Goal: Task Accomplishment & Management: Complete application form

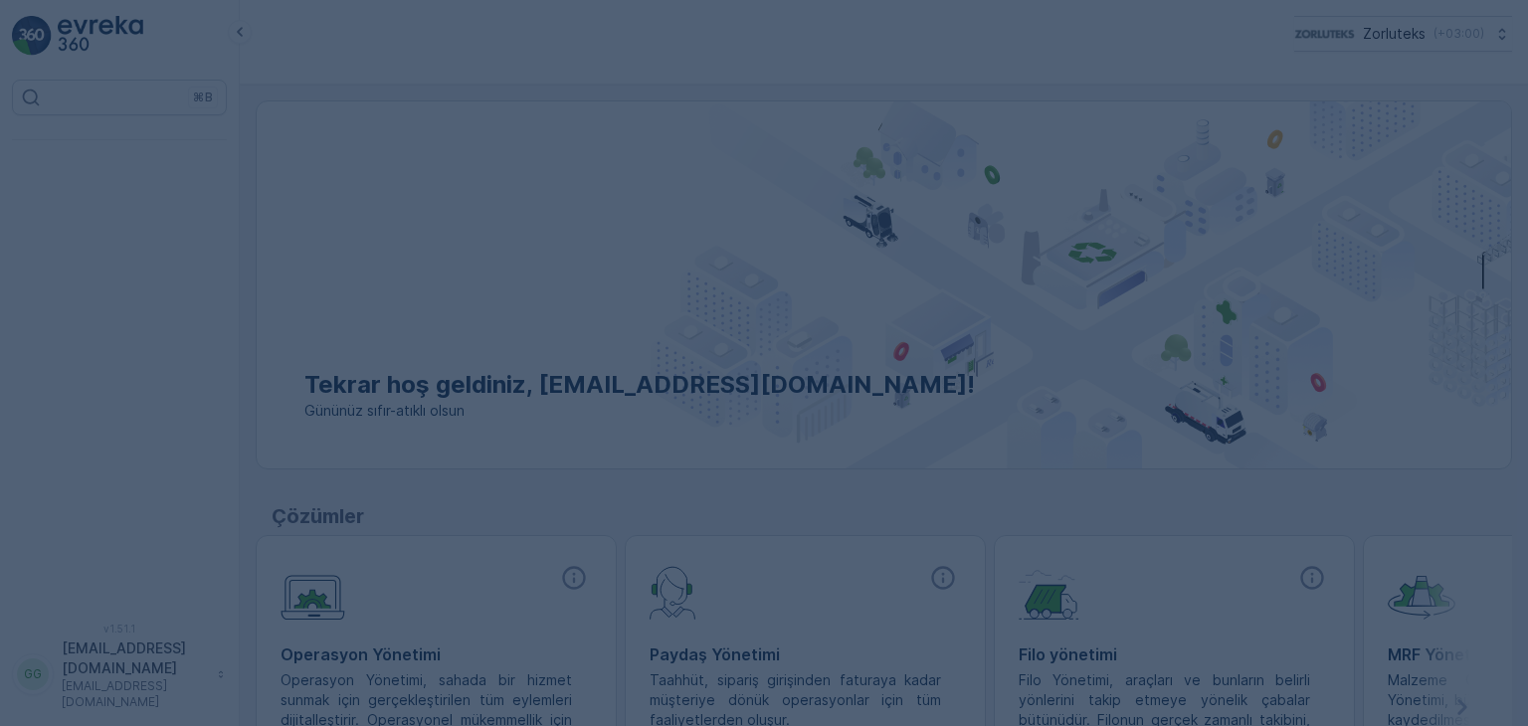
drag, startPoint x: 0, startPoint y: 0, endPoint x: 622, endPoint y: 132, distance: 635.6
click at [622, 132] on div at bounding box center [764, 363] width 1528 height 726
click at [1310, 465] on div at bounding box center [764, 363] width 1528 height 726
click at [952, 295] on div at bounding box center [764, 363] width 1528 height 726
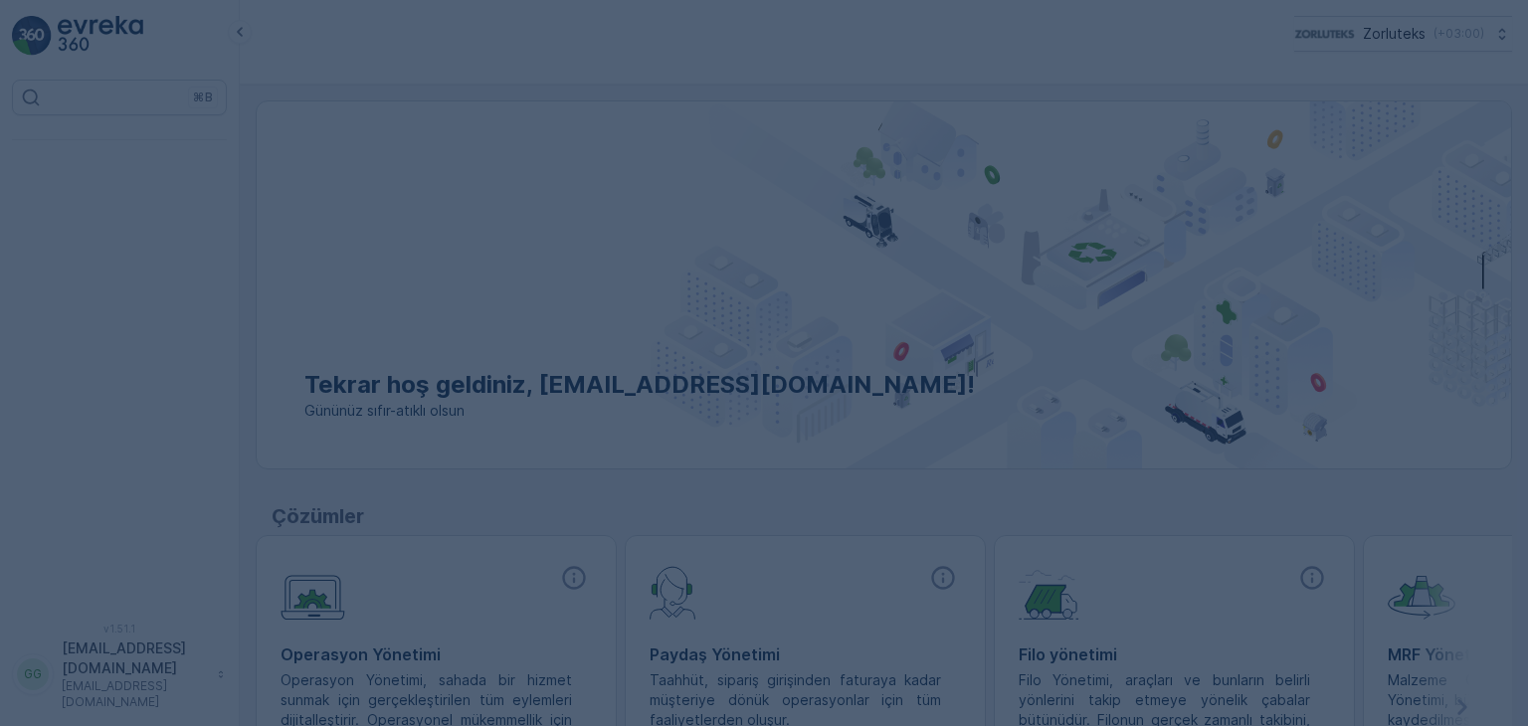
click at [952, 295] on div at bounding box center [764, 363] width 1528 height 726
drag, startPoint x: 952, startPoint y: 295, endPoint x: 902, endPoint y: 314, distance: 53.2
click at [914, 311] on div at bounding box center [764, 363] width 1528 height 726
click at [881, 297] on div at bounding box center [764, 363] width 1528 height 726
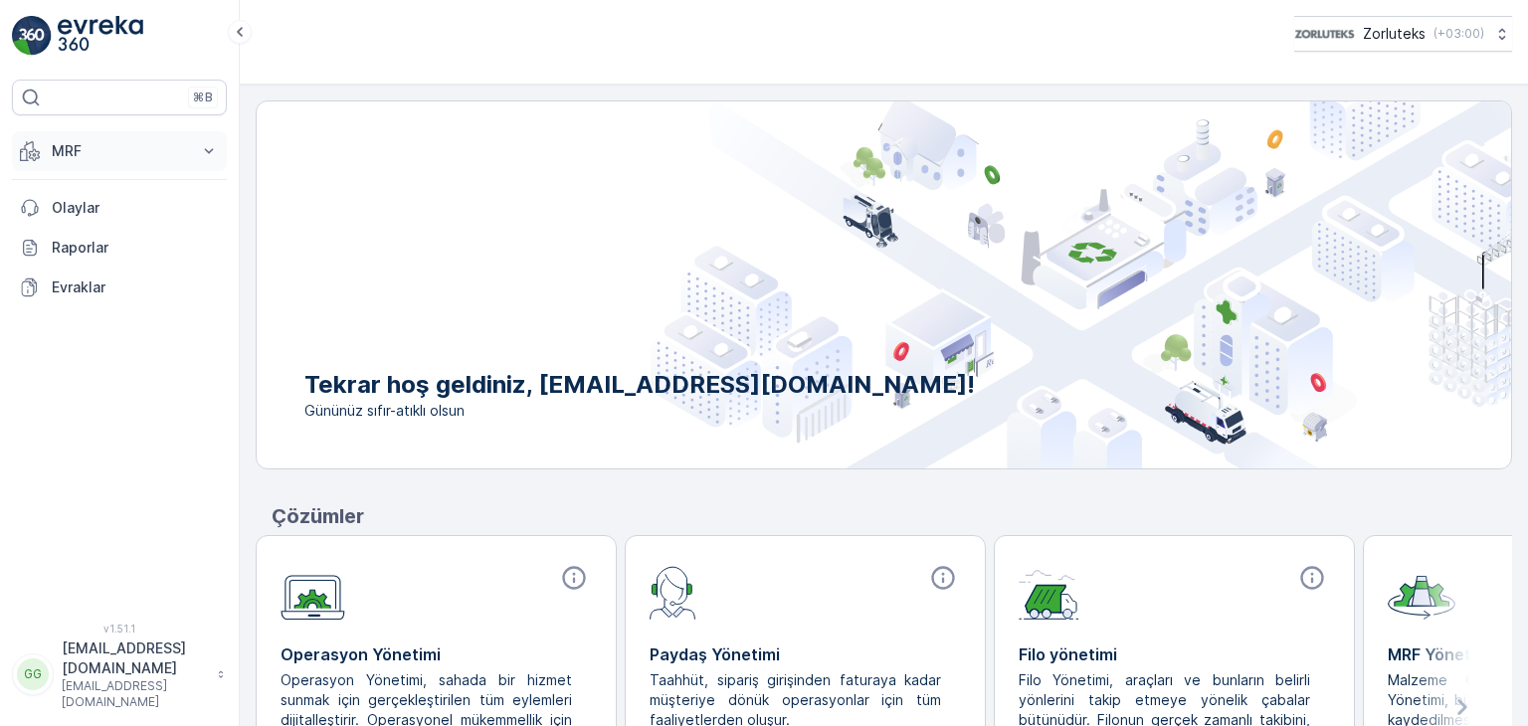
drag, startPoint x: 72, startPoint y: 156, endPoint x: 76, endPoint y: 168, distance: 12.6
click at [72, 156] on p "MRF" at bounding box center [119, 151] width 135 height 20
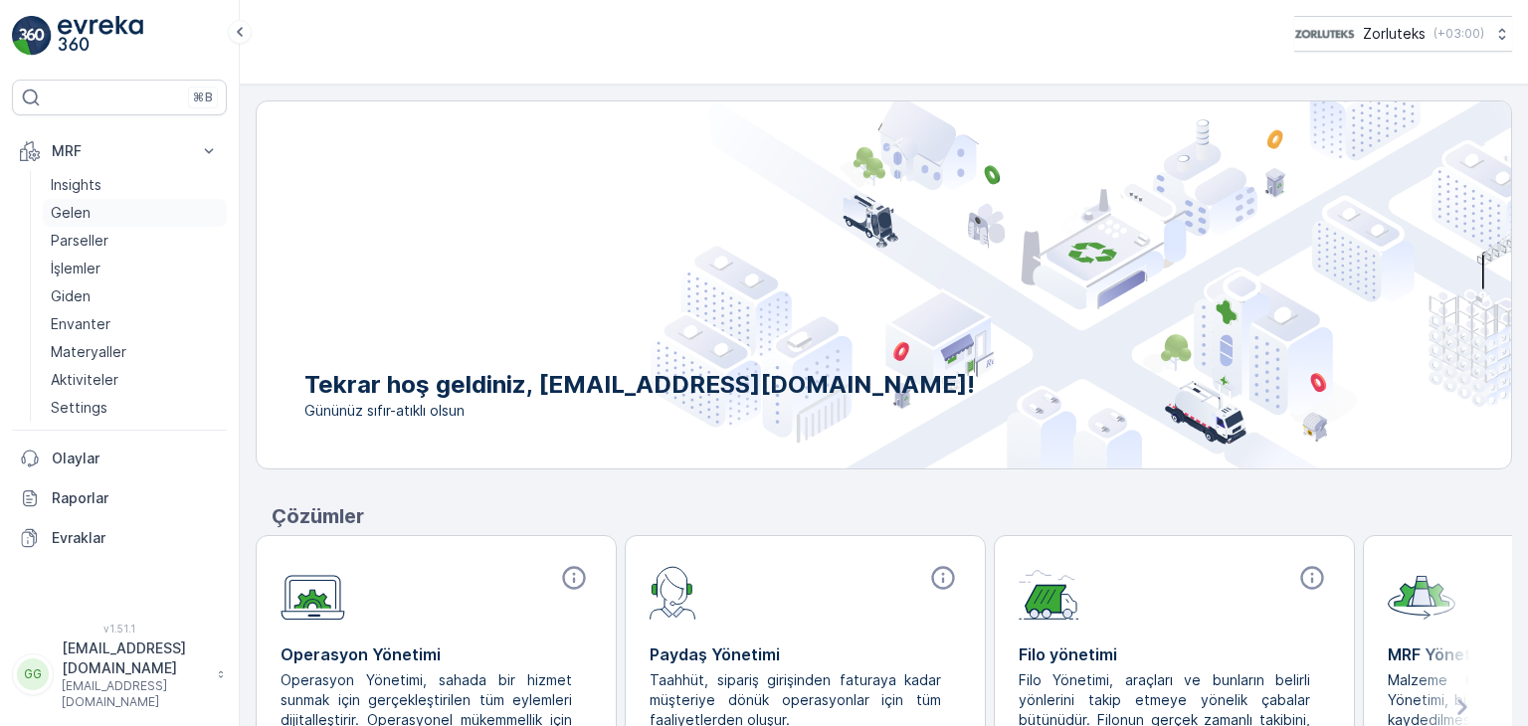
click at [60, 220] on p "Gelen" at bounding box center [71, 213] width 40 height 20
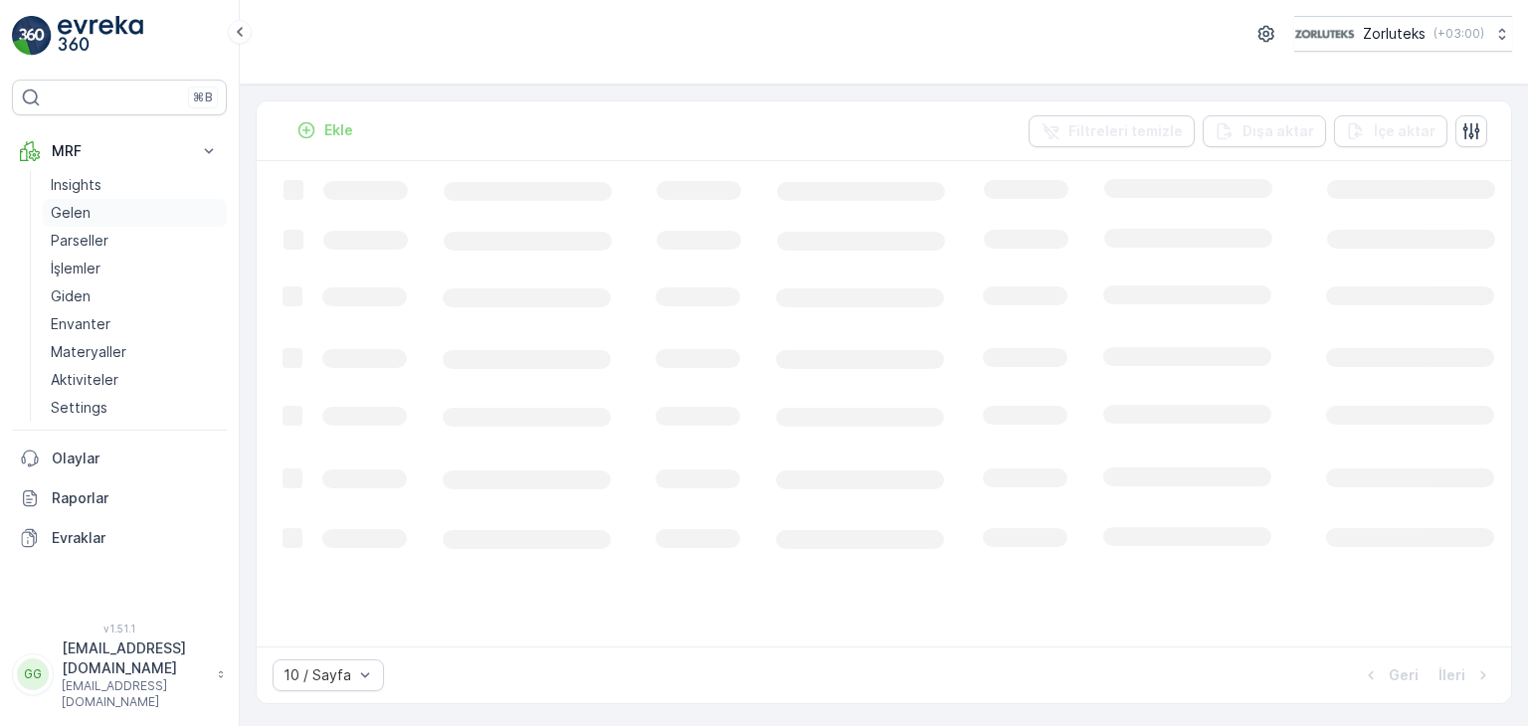
click at [80, 209] on p "Gelen" at bounding box center [71, 213] width 40 height 20
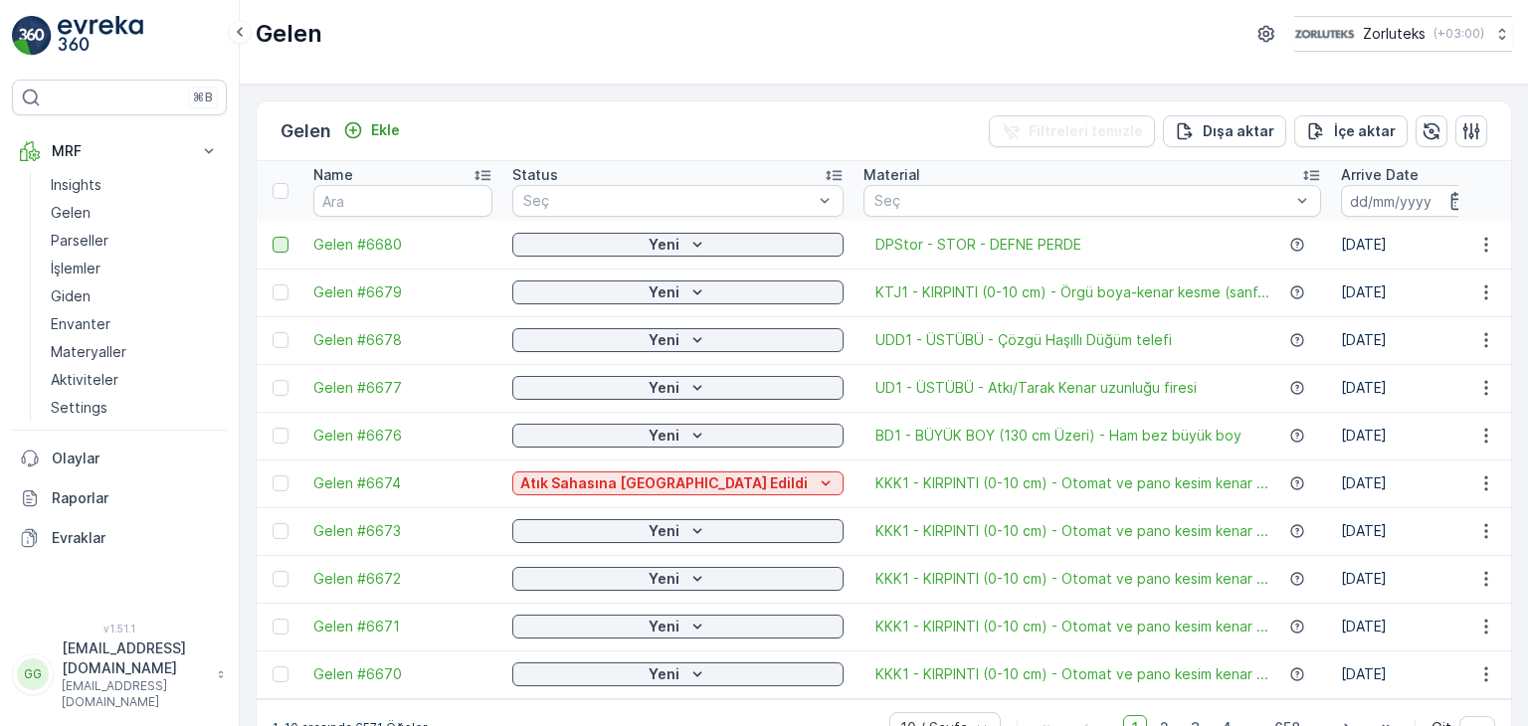
click at [278, 248] on div at bounding box center [281, 245] width 16 height 16
click at [273, 237] on input "checkbox" at bounding box center [273, 237] width 0 height 0
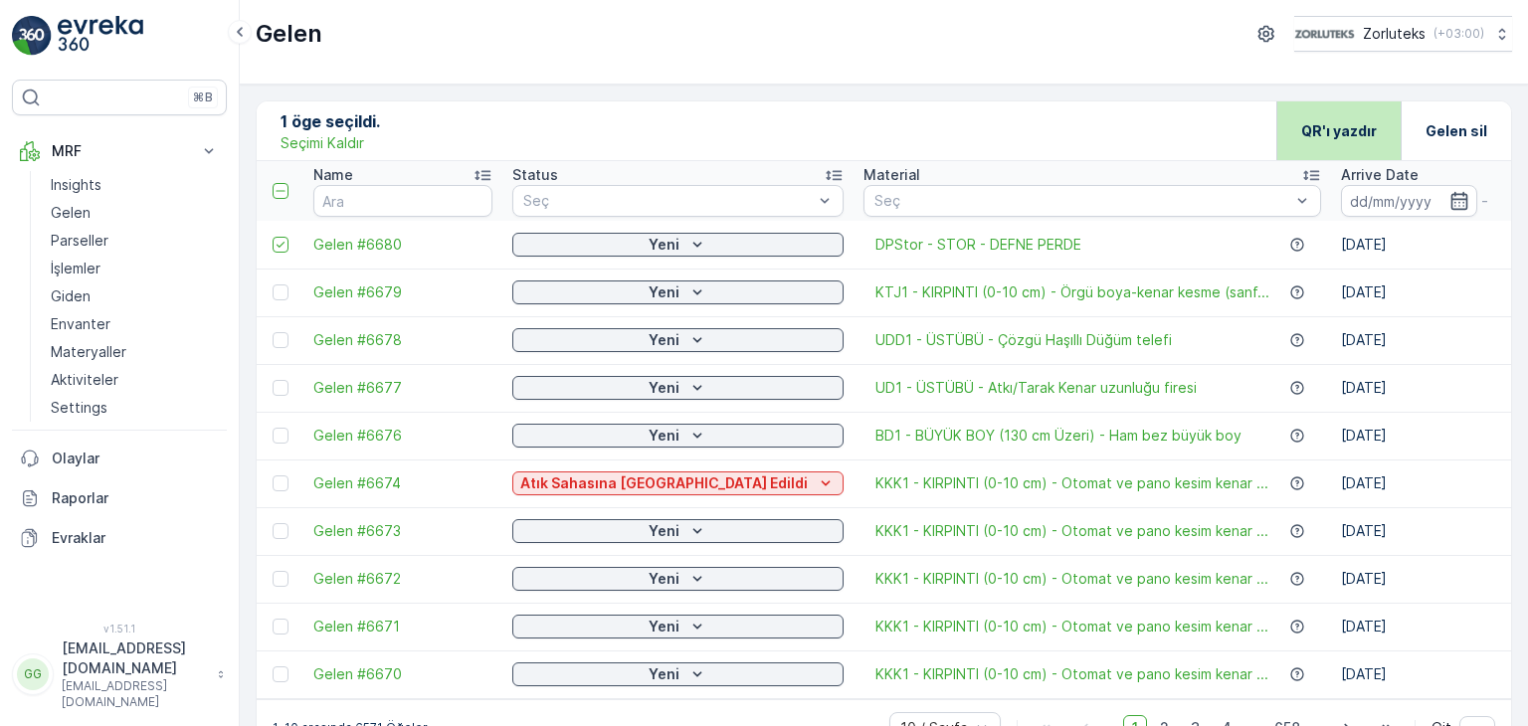
click at [1341, 134] on p "QR'ı yazdır" at bounding box center [1339, 131] width 76 height 20
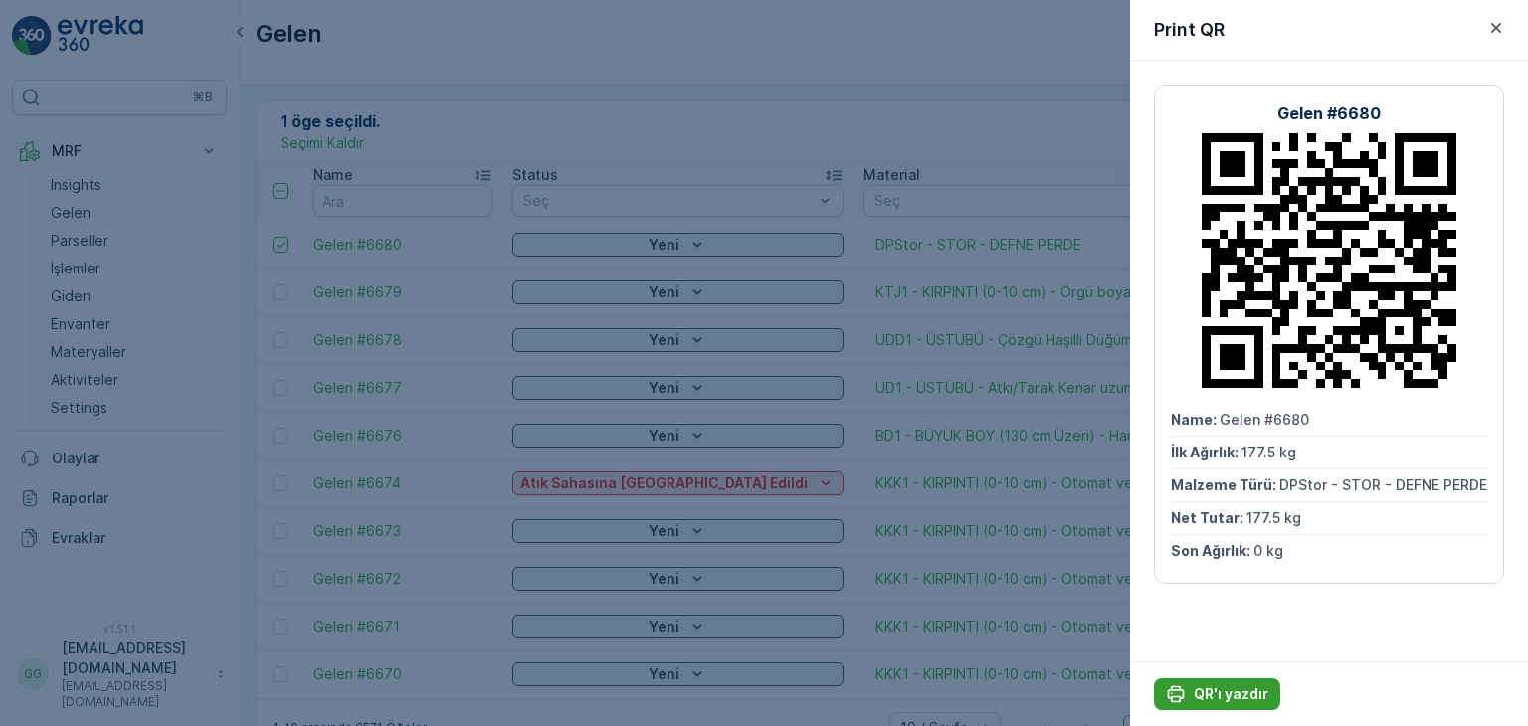
click at [1231, 690] on p "QR'ı yazdır" at bounding box center [1231, 694] width 75 height 20
click at [1489, 27] on icon "button" at bounding box center [1496, 28] width 20 height 20
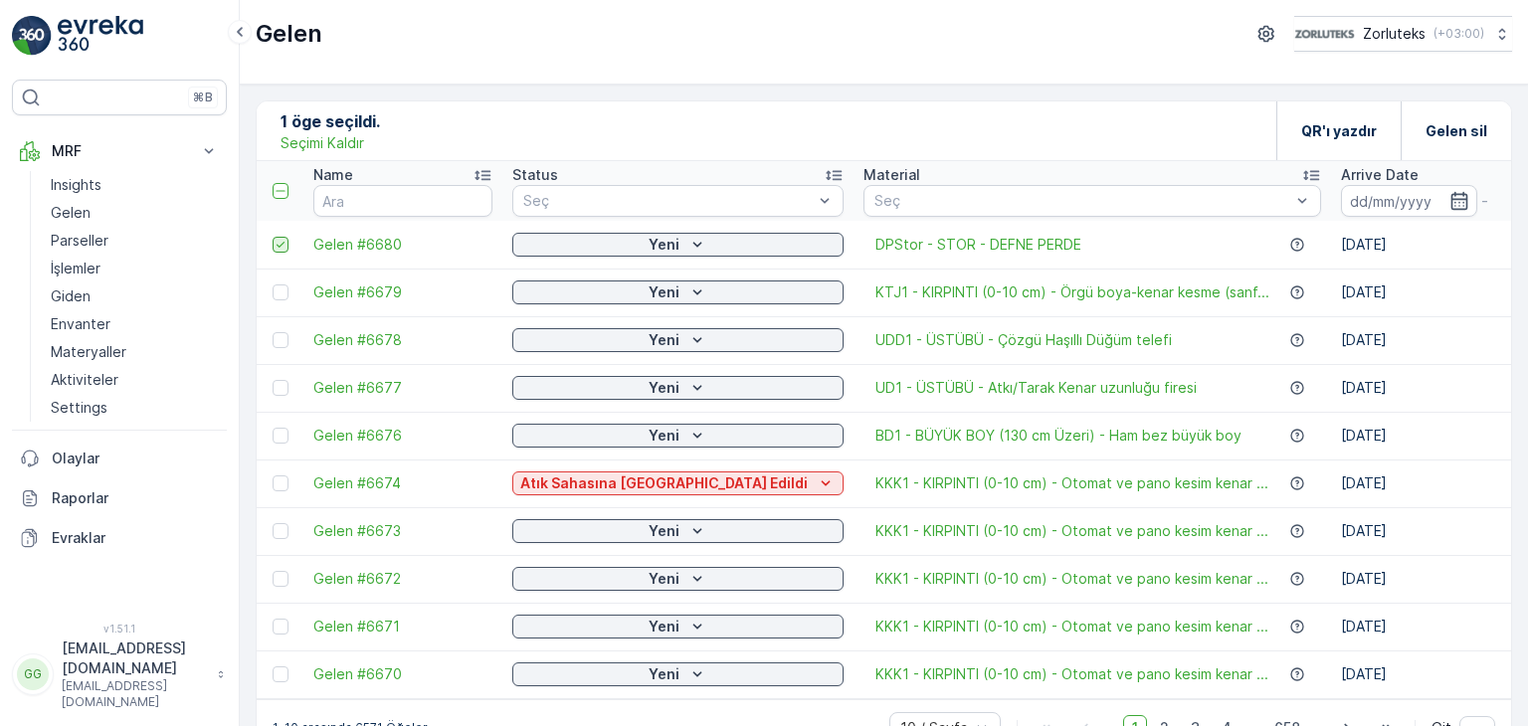
click at [278, 240] on icon at bounding box center [281, 245] width 14 height 14
click at [273, 237] on input "checkbox" at bounding box center [273, 237] width 0 height 0
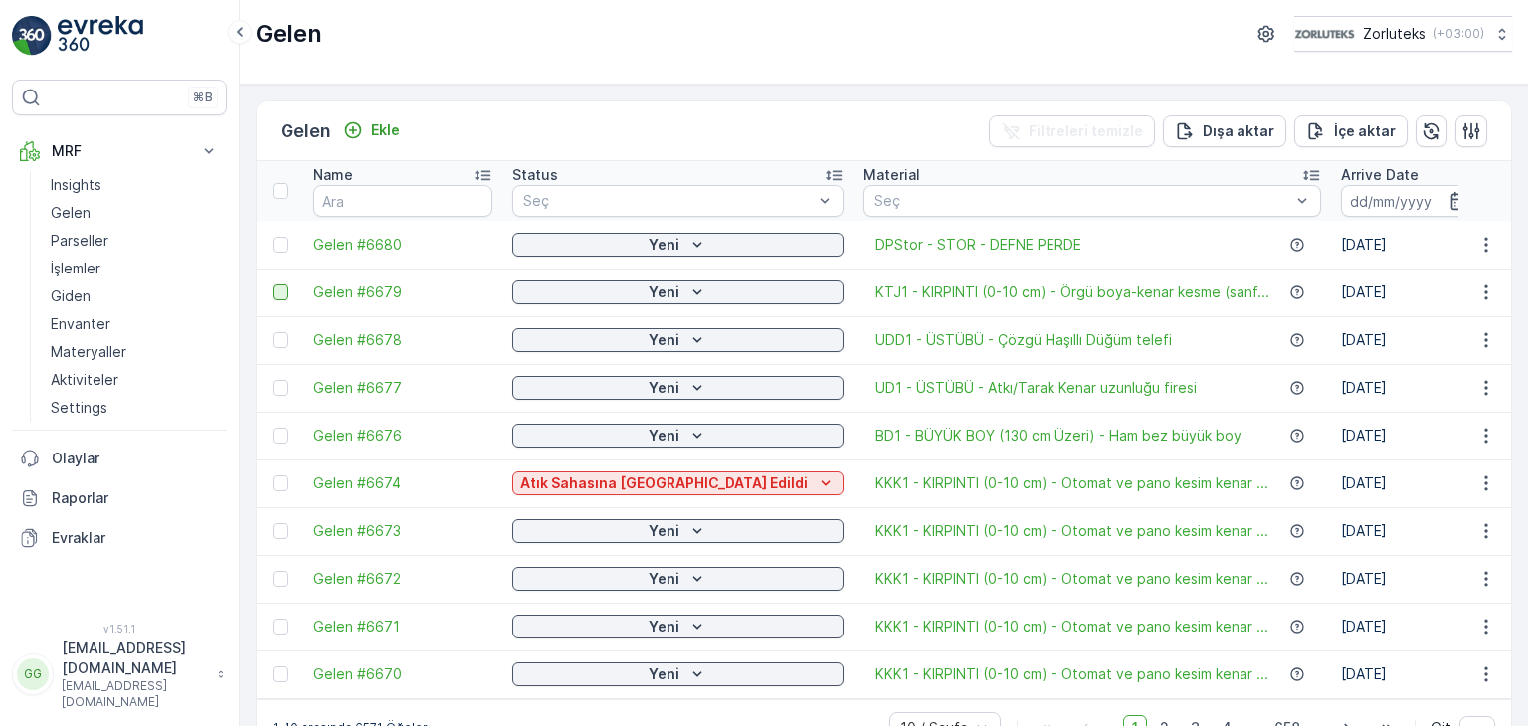
click at [278, 287] on div at bounding box center [281, 292] width 16 height 16
click at [273, 284] on input "checkbox" at bounding box center [273, 284] width 0 height 0
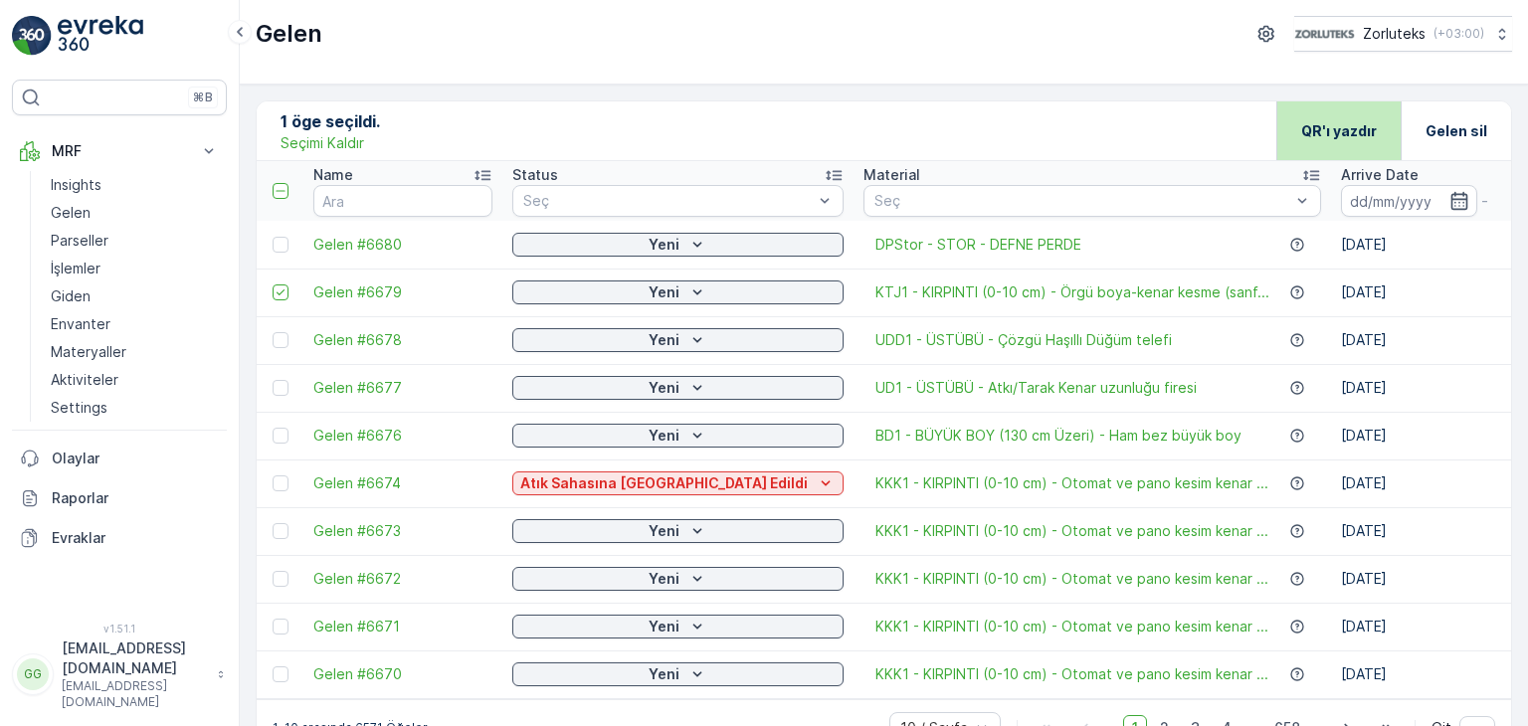
click at [1358, 128] on p "QR'ı yazdır" at bounding box center [1339, 131] width 76 height 20
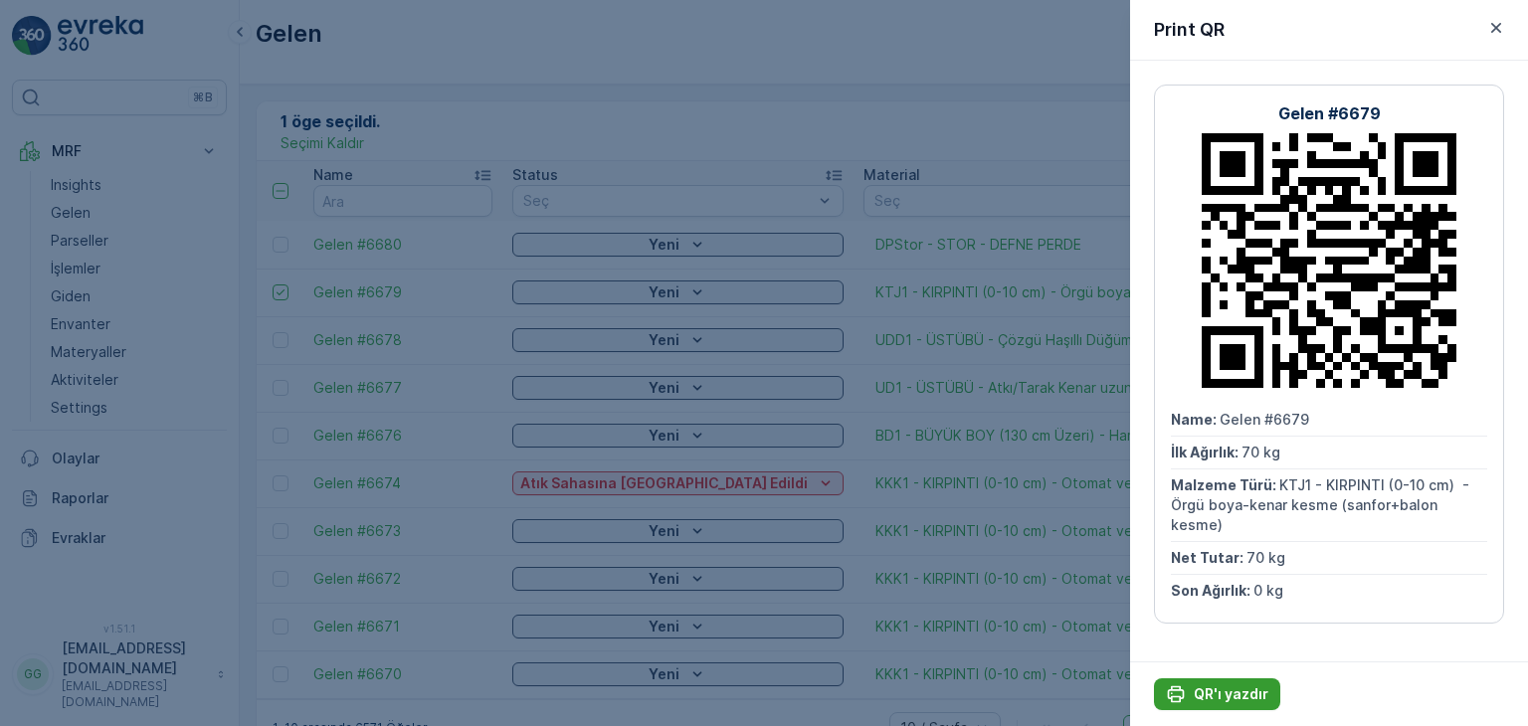
click at [1236, 702] on p "QR'ı yazdır" at bounding box center [1231, 694] width 75 height 20
click at [1496, 26] on icon "button" at bounding box center [1496, 28] width 20 height 20
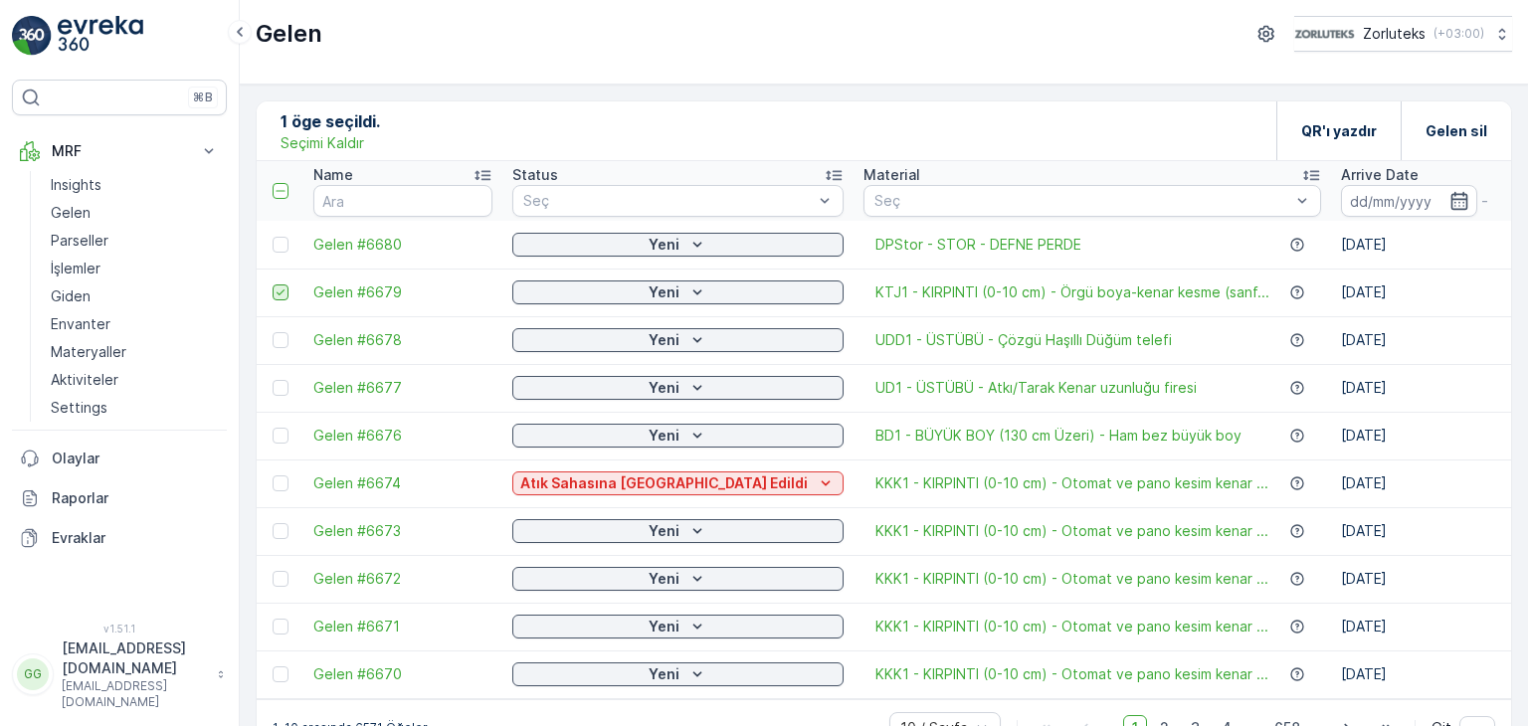
click at [286, 294] on div at bounding box center [281, 292] width 16 height 16
click at [273, 284] on input "checkbox" at bounding box center [273, 284] width 0 height 0
drag, startPoint x: 414, startPoint y: 124, endPoint x: 390, endPoint y: 129, distance: 24.4
click at [410, 124] on div "[PERSON_NAME] Filtreleri temizle [PERSON_NAME] İçe [PERSON_NAME]" at bounding box center [884, 131] width 1254 height 60
click at [390, 129] on p "Ekle" at bounding box center [385, 130] width 29 height 20
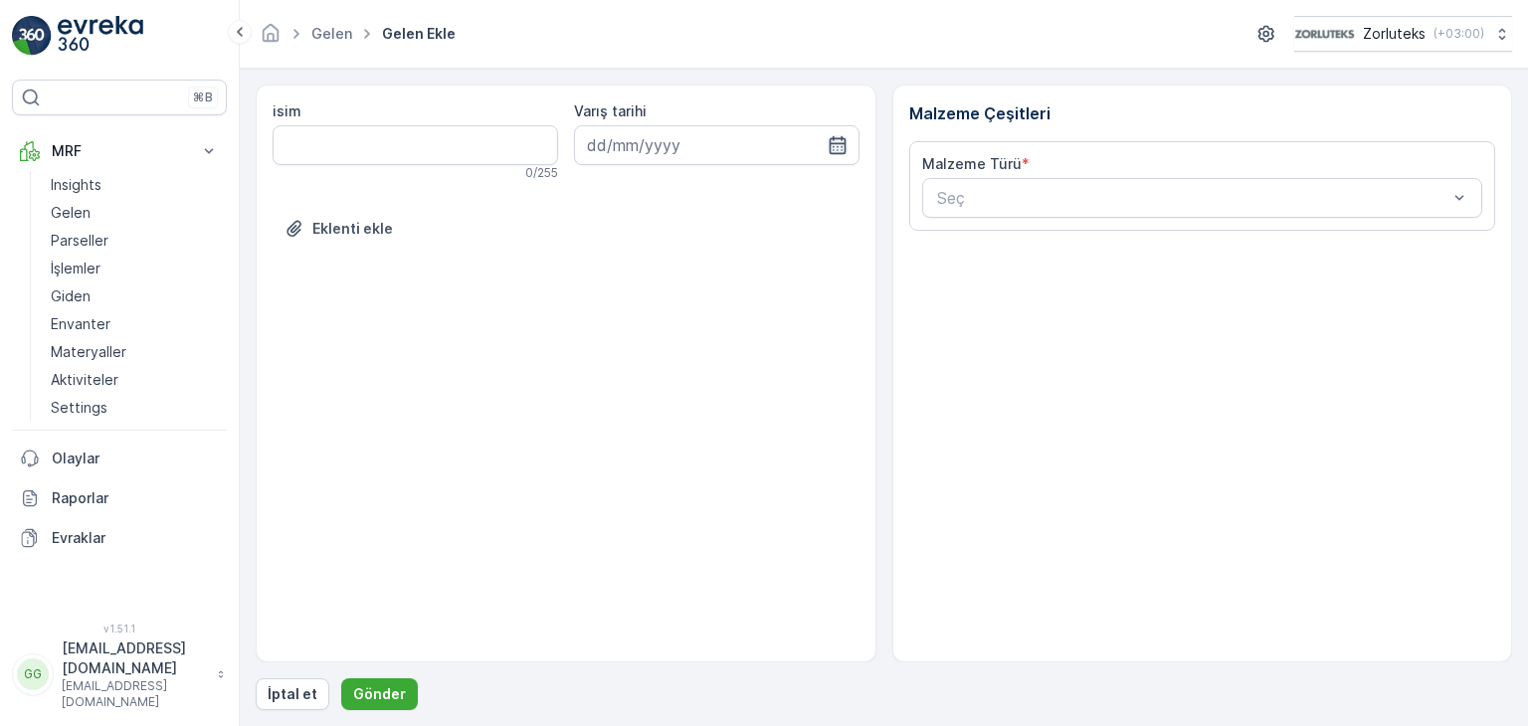
click at [846, 139] on icon "button" at bounding box center [838, 145] width 20 height 20
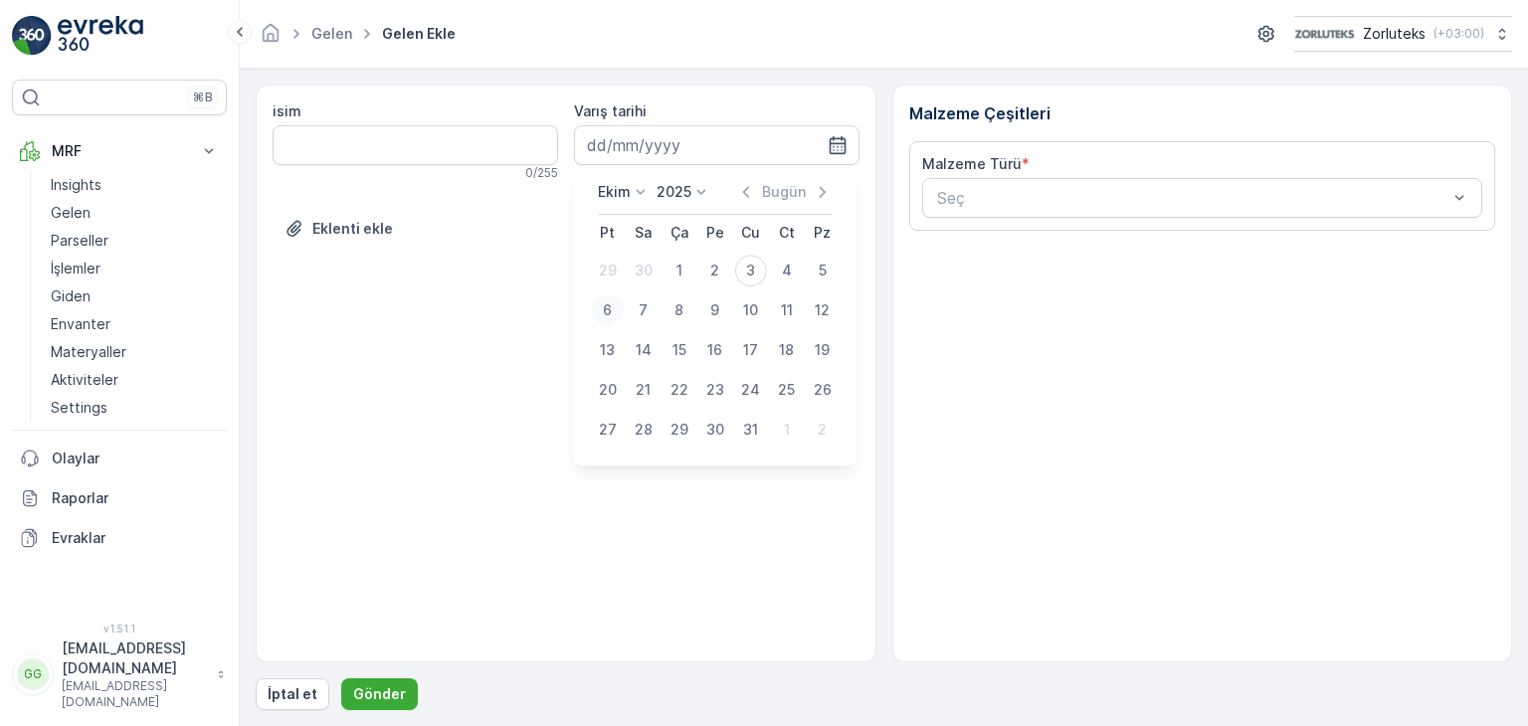
click at [611, 308] on div "6" at bounding box center [608, 310] width 32 height 32
type input "[DATE]"
